Goal: Information Seeking & Learning: Learn about a topic

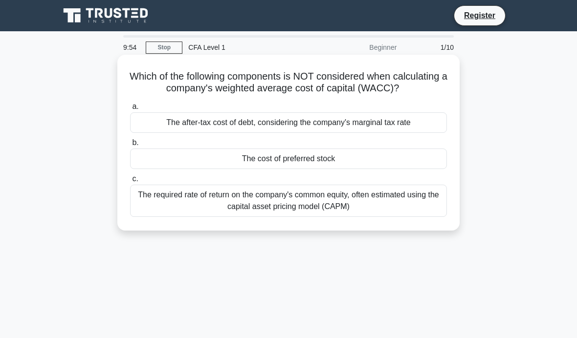
click at [311, 169] on div "The cost of preferred stock" at bounding box center [288, 159] width 317 height 21
click at [130, 146] on input "b. The cost of preferred stock" at bounding box center [130, 143] width 0 height 6
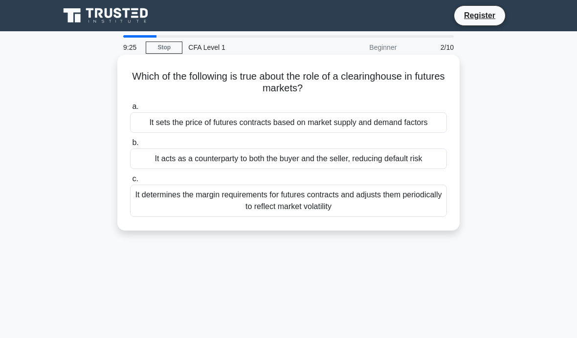
click at [309, 169] on div "It acts as a counterparty to both the buyer and the seller, reducing default ri…" at bounding box center [288, 159] width 317 height 21
click at [130, 146] on input "b. It acts as a counterparty to both the buyer and the seller, reducing default…" at bounding box center [130, 143] width 0 height 6
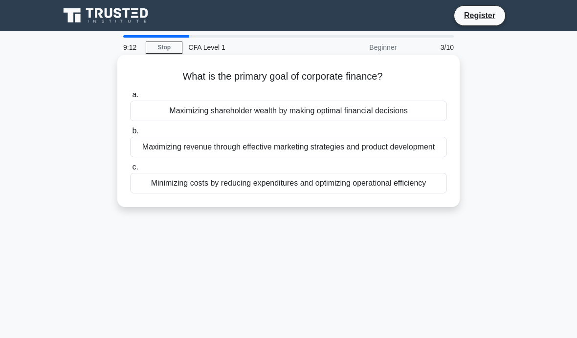
click at [289, 103] on div "Maximizing shareholder wealth by making optimal financial decisions" at bounding box center [288, 111] width 317 height 21
click at [130, 98] on input "a. Maximizing shareholder wealth by making optimal financial decisions" at bounding box center [130, 95] width 0 height 6
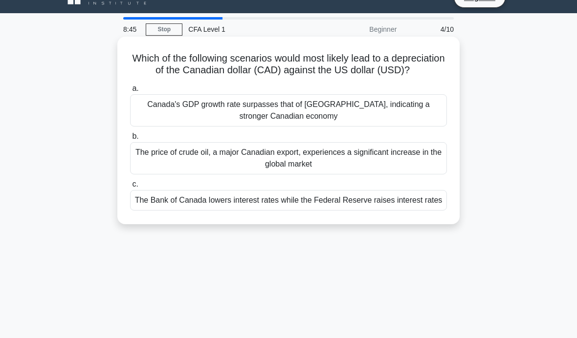
scroll to position [19, 0]
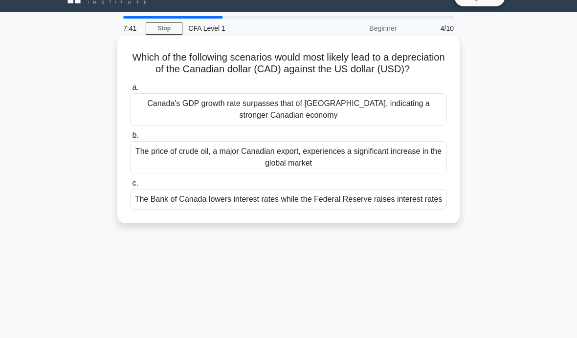
click at [371, 210] on div "The Bank of Canada lowers interest rates while the Federal Reserve raises inter…" at bounding box center [288, 199] width 317 height 21
click at [130, 187] on input "c. The Bank of Canada lowers interest rates while the Federal Reserve raises in…" at bounding box center [130, 183] width 0 height 6
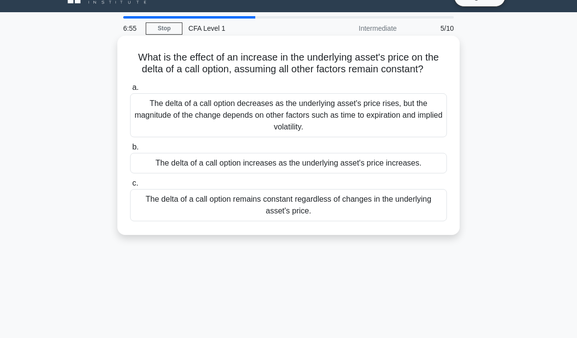
click at [301, 220] on div "The delta of a call option remains constant regardless of changes in the underl…" at bounding box center [288, 205] width 317 height 32
click at [130, 187] on input "c. The delta of a call option remains constant regardless of changes in the und…" at bounding box center [130, 183] width 0 height 6
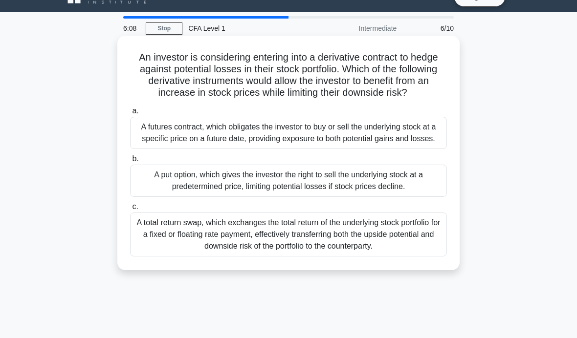
click at [387, 194] on div "A put option, which gives the investor the right to sell the underlying stock a…" at bounding box center [288, 181] width 317 height 32
click at [130, 162] on input "b. A put option, which gives the investor the right to sell the underlying stoc…" at bounding box center [130, 159] width 0 height 6
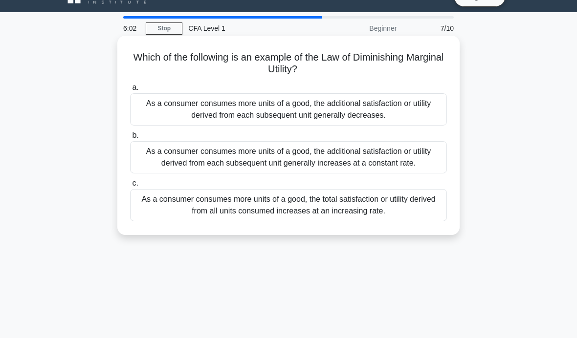
click at [374, 107] on div "As a consumer consumes more units of a good, the additional satisfaction or uti…" at bounding box center [288, 109] width 317 height 32
click at [130, 91] on input "a. As a consumer consumes more units of a good, the additional satisfaction or …" at bounding box center [130, 88] width 0 height 6
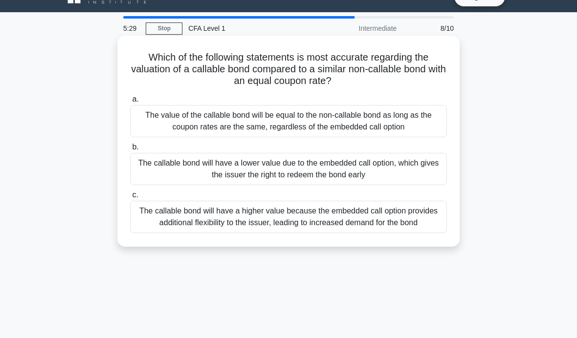
click at [373, 233] on div "The callable bond will have a higher value because the embedded call option pro…" at bounding box center [288, 217] width 317 height 32
click at [130, 198] on input "c. The callable bond will have a higher value because the embedded call option …" at bounding box center [130, 195] width 0 height 6
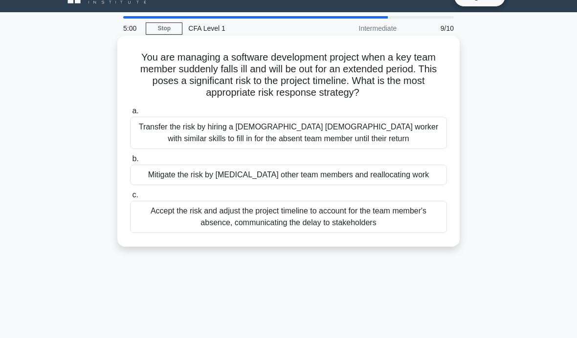
click at [392, 178] on div "Mitigate the risk by cross-training other team members and reallocating work" at bounding box center [288, 175] width 317 height 21
click at [130, 162] on input "b. Mitigate the risk by cross-training other team members and reallocating work" at bounding box center [130, 159] width 0 height 6
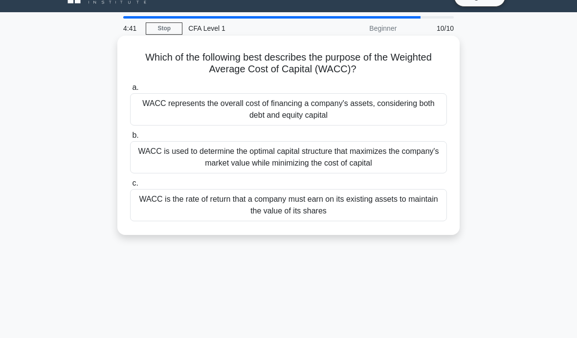
click at [329, 108] on div "WACC represents the overall cost of financing a company's assets, considering b…" at bounding box center [288, 109] width 317 height 32
click at [130, 91] on input "a. WACC represents the overall cost of financing a company's assets, considerin…" at bounding box center [130, 88] width 0 height 6
